Goal: Task Accomplishment & Management: Manage account settings

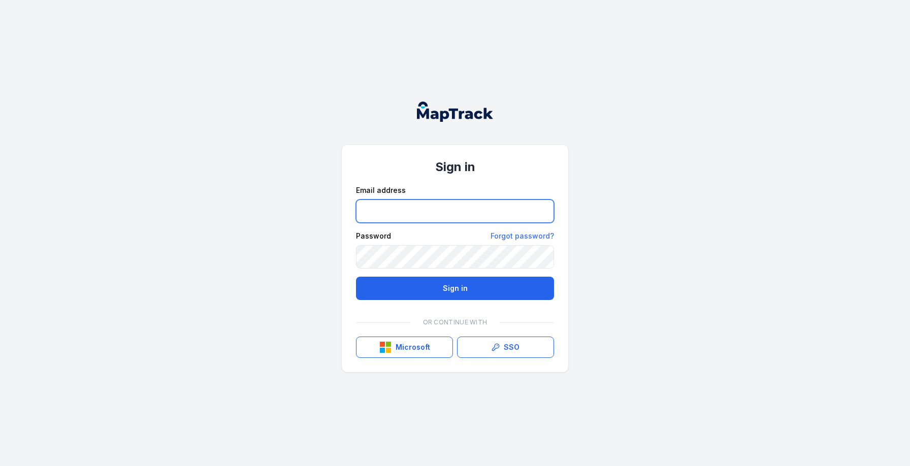
click at [408, 214] on input "email" at bounding box center [455, 211] width 198 height 23
type input "**********"
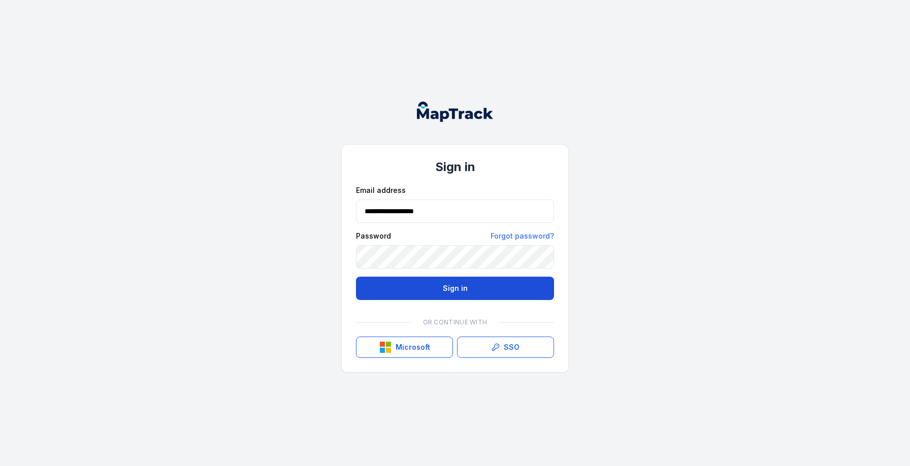
click at [468, 290] on button "Sign in" at bounding box center [455, 288] width 198 height 23
